Goal: Task Accomplishment & Management: Use online tool/utility

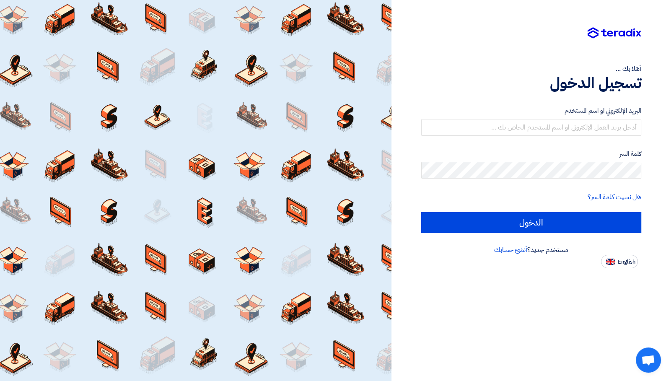
type input "[DOMAIN_NAME][EMAIL_ADDRESS][DOMAIN_NAME]"
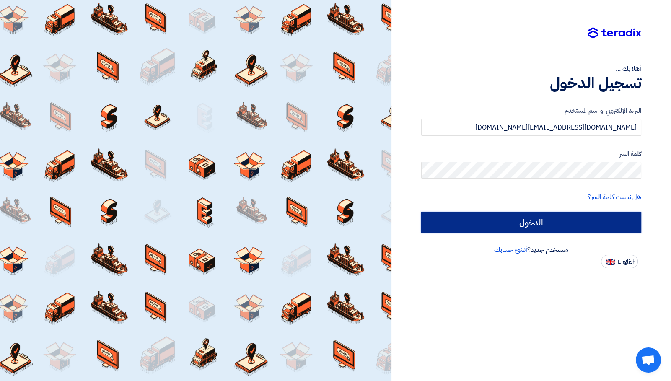
click at [559, 220] on input "الدخول" at bounding box center [531, 222] width 220 height 21
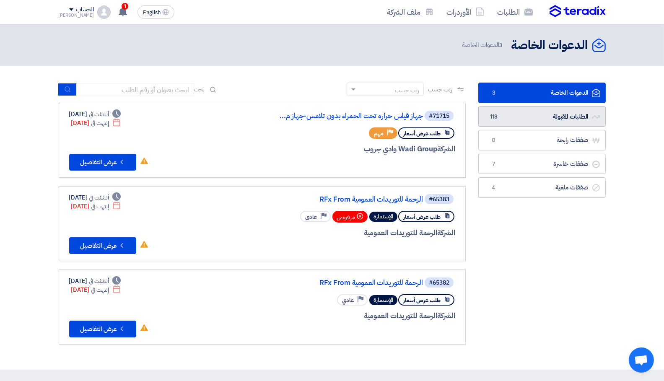
click at [525, 115] on link "الطلبات المقبولة الطلبات المقبولة 118" at bounding box center [541, 116] width 127 height 21
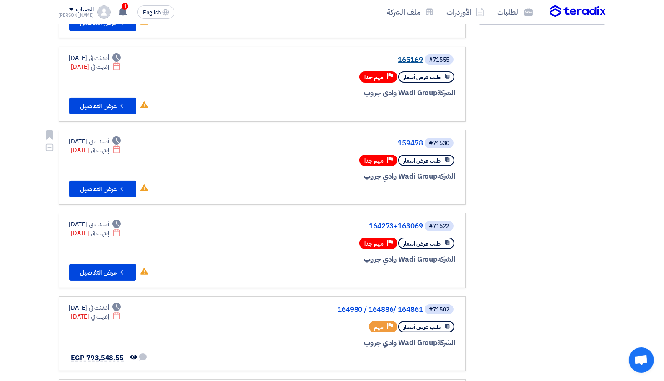
scroll to position [267, 0]
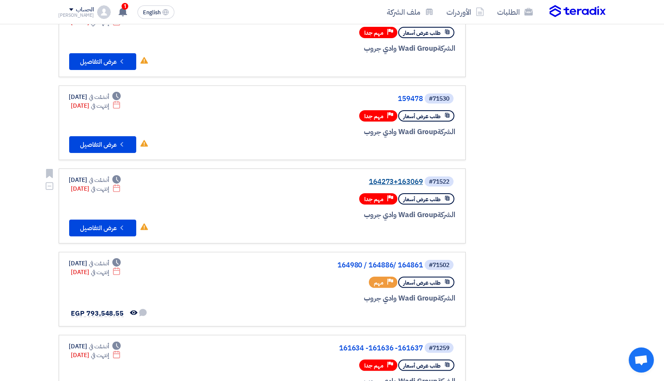
click at [408, 181] on link "164273+163069" at bounding box center [339, 182] width 168 height 8
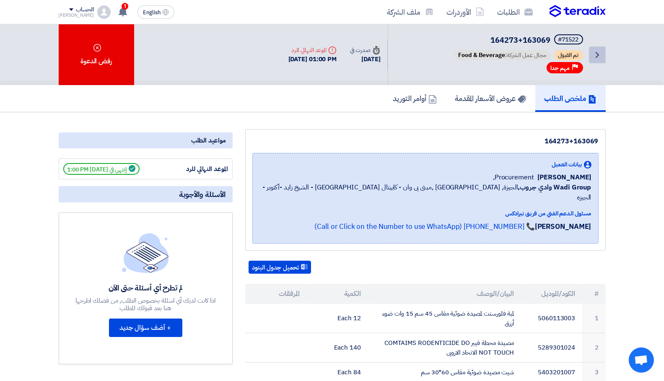
click at [594, 52] on icon "Back" at bounding box center [597, 55] width 10 height 10
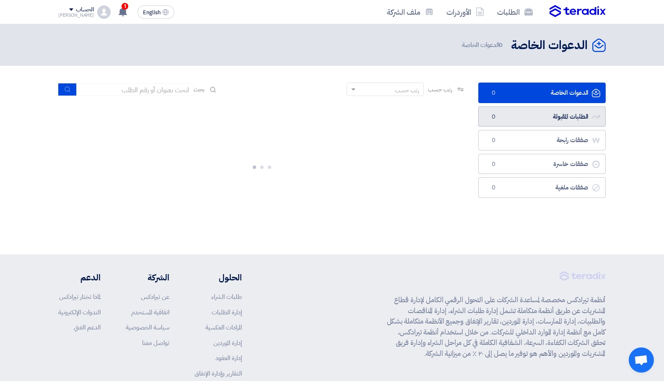
click at [563, 114] on link "الطلبات المقبولة الطلبات المقبولة 0" at bounding box center [541, 116] width 127 height 21
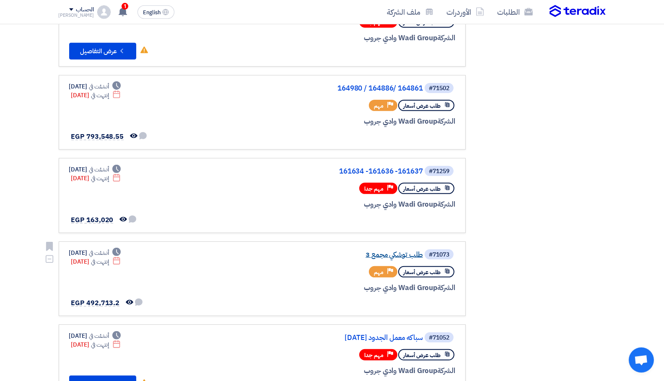
scroll to position [445, 0]
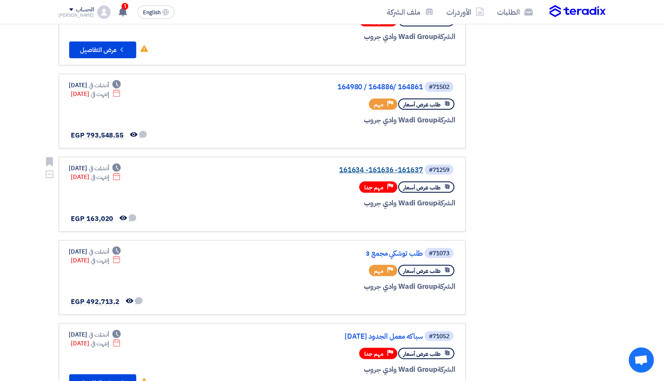
click at [385, 168] on link "161634 -161636 -161637" at bounding box center [339, 170] width 168 height 8
